Goal: Navigation & Orientation: Find specific page/section

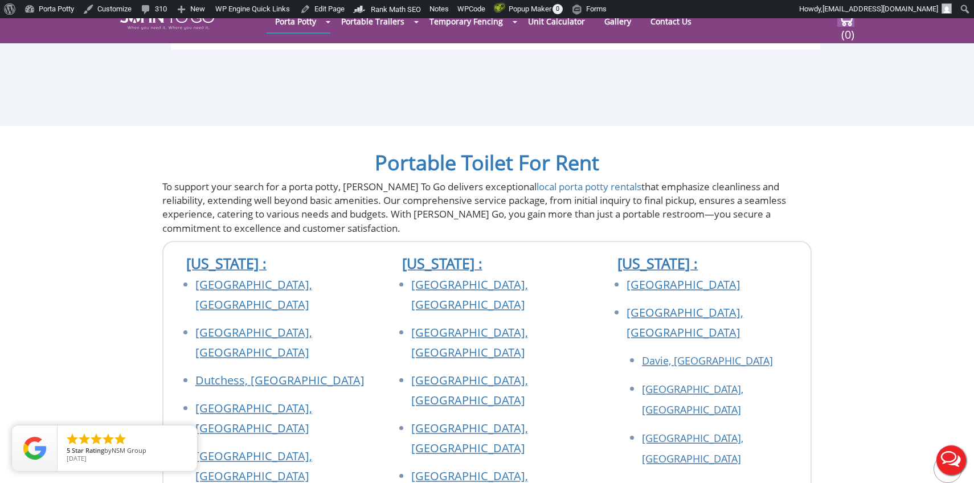
scroll to position [4035, 0]
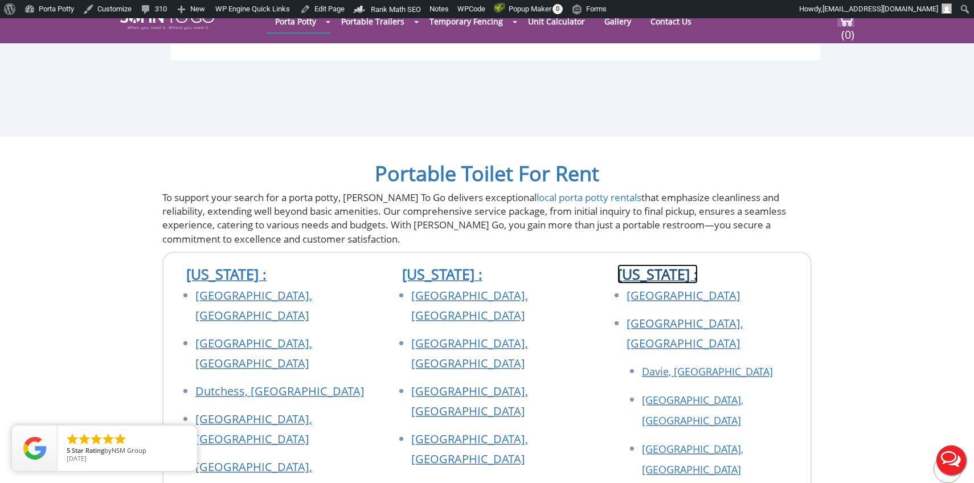
click at [658, 264] on link "[US_STATE] :" at bounding box center [657, 273] width 80 height 19
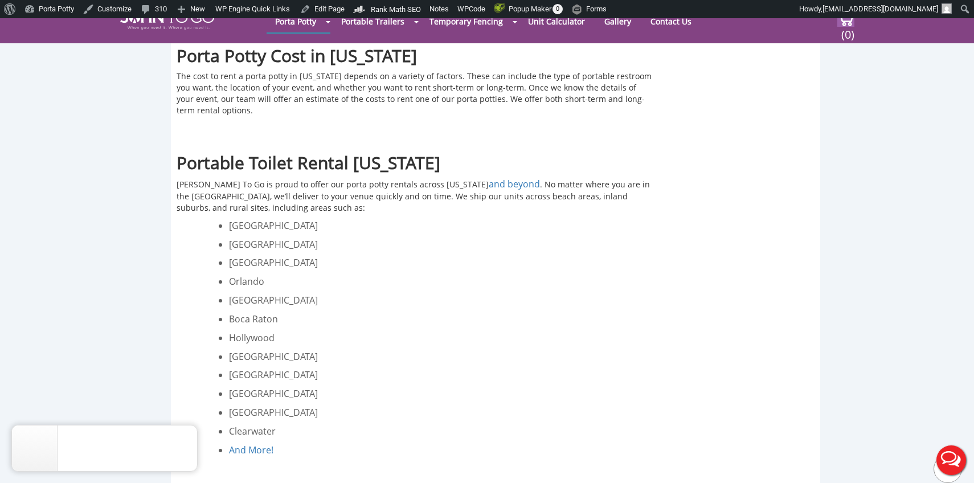
scroll to position [2119, 0]
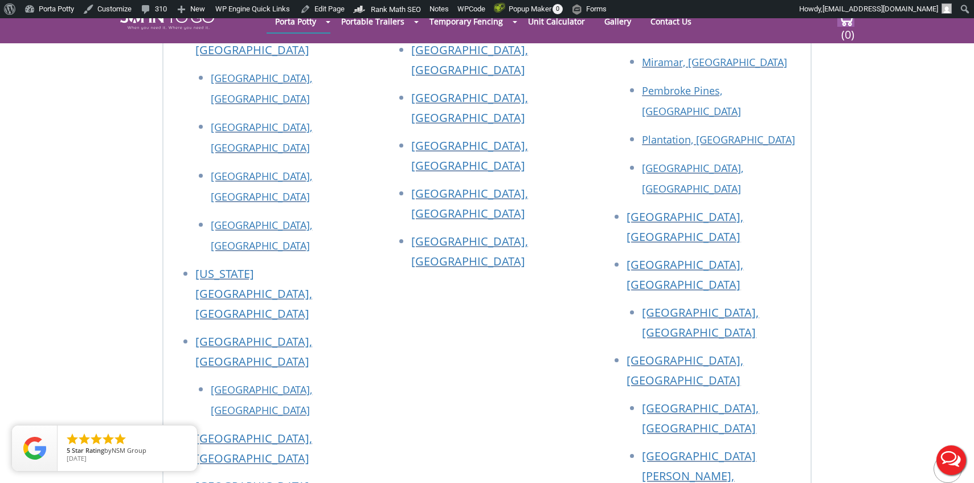
scroll to position [7180, 0]
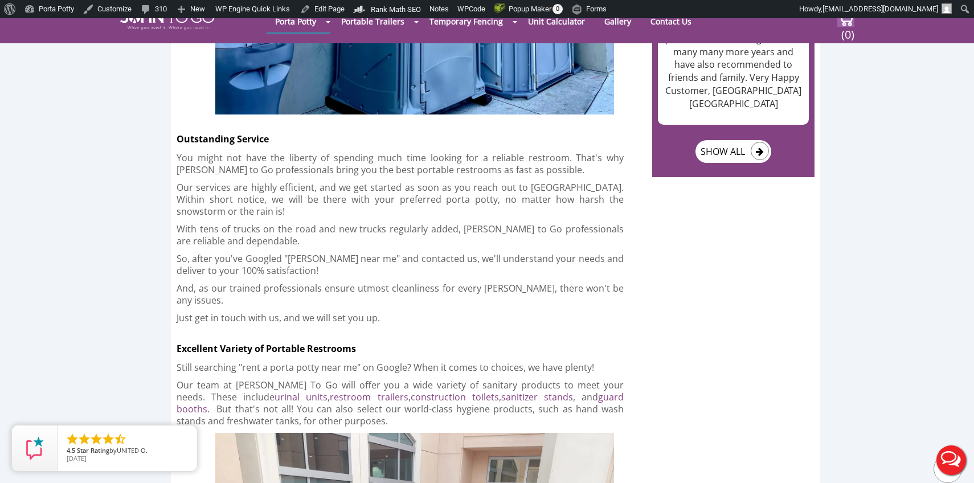
scroll to position [1967, 0]
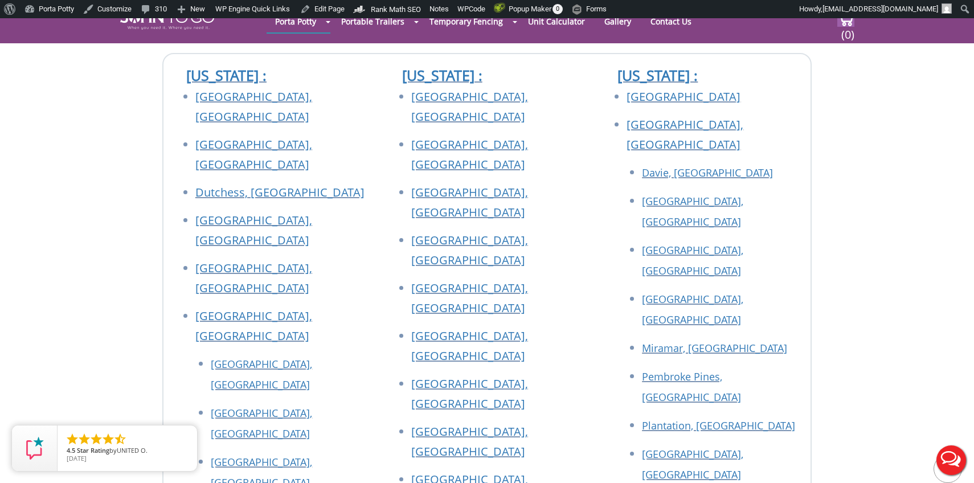
scroll to position [4396, 0]
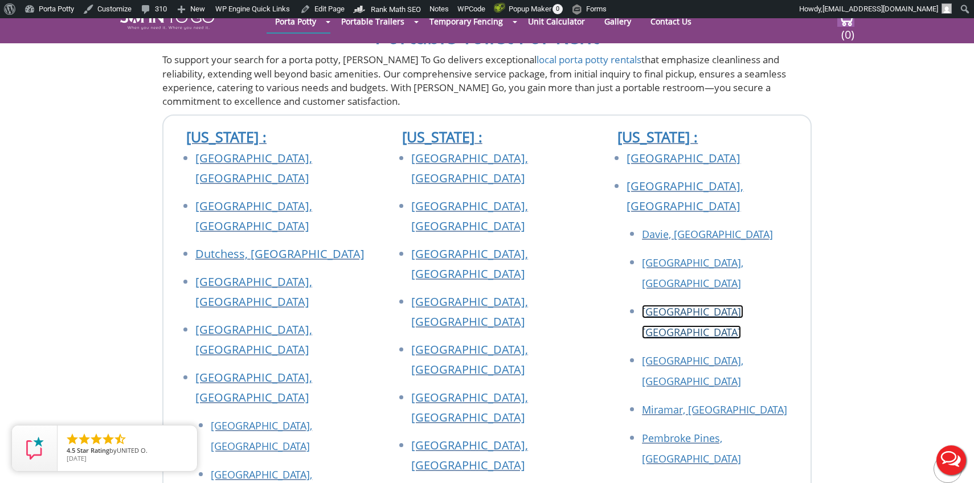
click at [669, 305] on link "[GEOGRAPHIC_DATA], [GEOGRAPHIC_DATA]" at bounding box center [692, 322] width 101 height 34
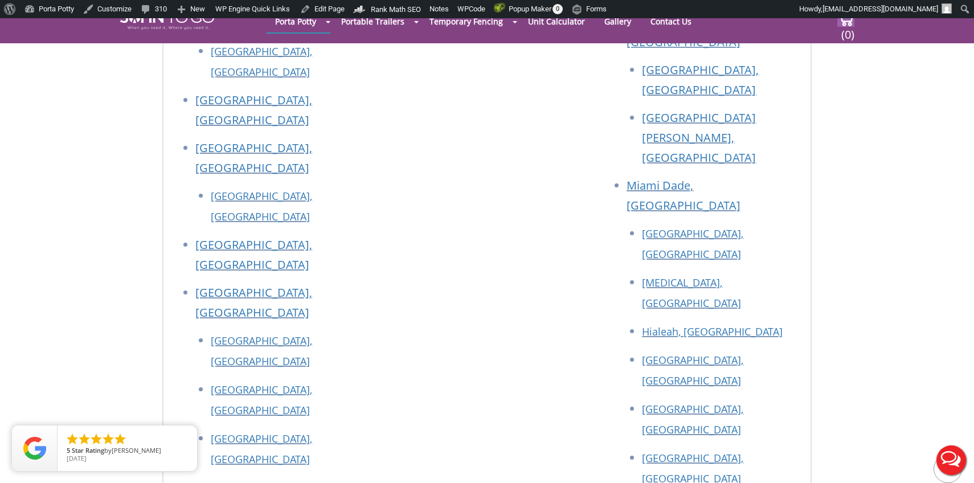
scroll to position [5577, 0]
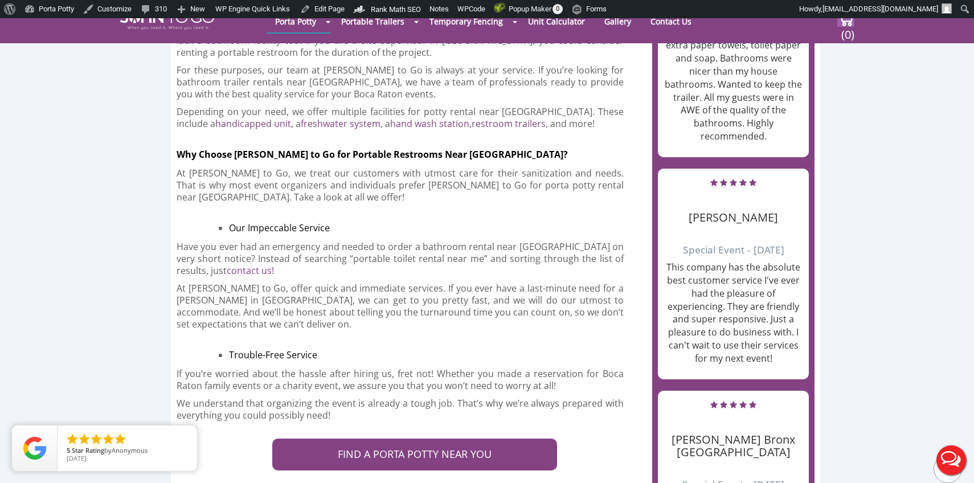
scroll to position [1016, 0]
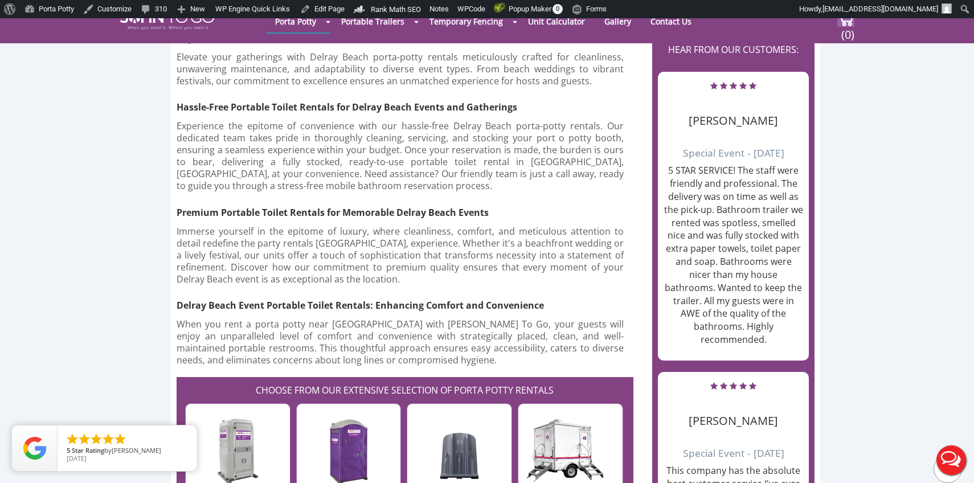
scroll to position [820, 0]
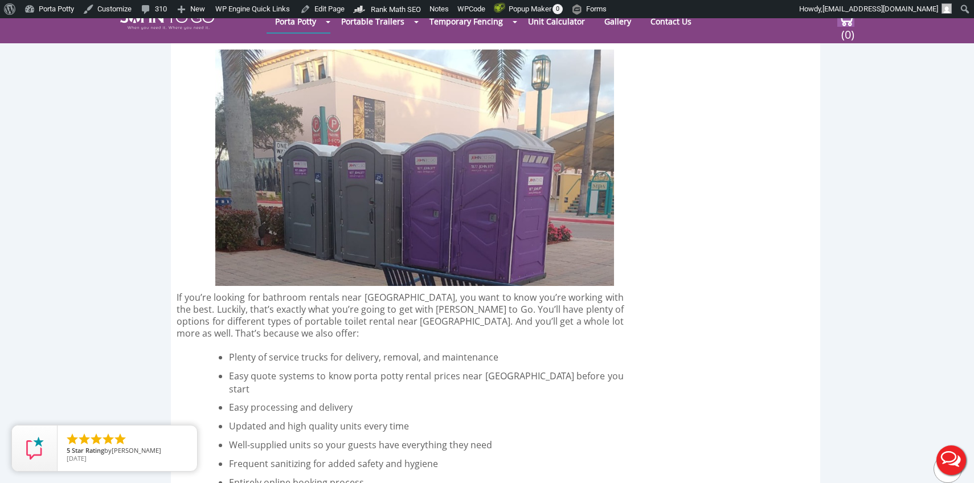
scroll to position [2233, 0]
